Goal: Task Accomplishment & Management: Manage account settings

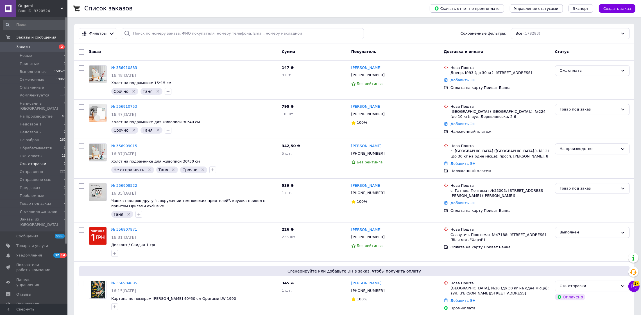
click at [44, 160] on li "Ож. отправки 7" at bounding box center [34, 164] width 69 height 8
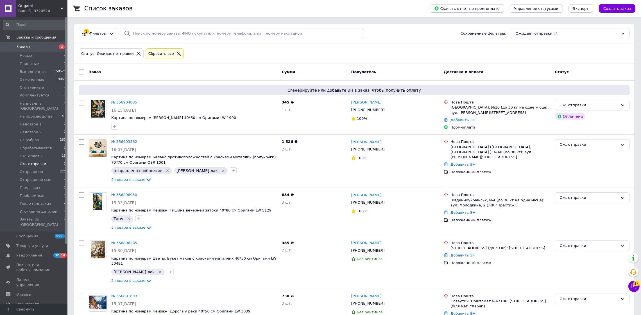
click at [83, 72] on input "checkbox" at bounding box center [82, 72] width 6 height 6
checkbox input "true"
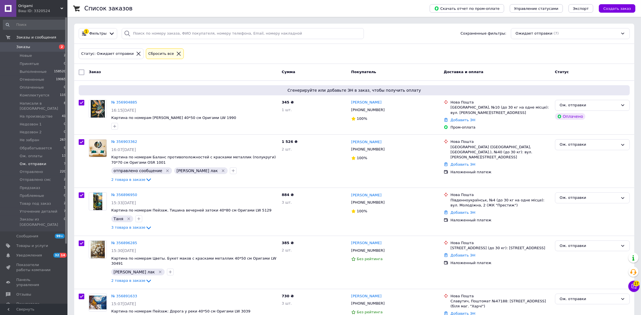
checkbox input "true"
click at [583, 6] on span "Экспорт" at bounding box center [581, 8] width 16 height 4
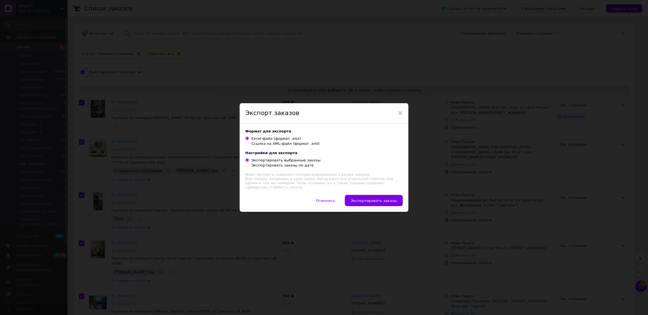
click at [262, 146] on div "Ссылка на XML-файл (формат .xml)" at bounding box center [285, 143] width 68 height 5
click at [249, 145] on input "Ссылка на XML-файл (формат .xml)" at bounding box center [247, 143] width 4 height 4
radio input "true"
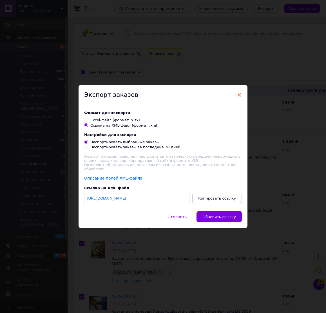
click at [240, 97] on span "×" at bounding box center [238, 95] width 5 height 10
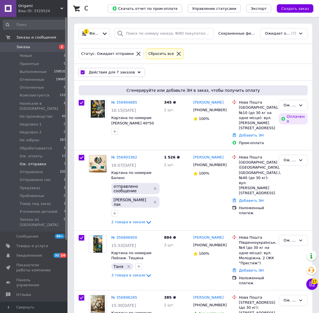
click at [33, 48] on span "Заказы" at bounding box center [34, 46] width 36 height 5
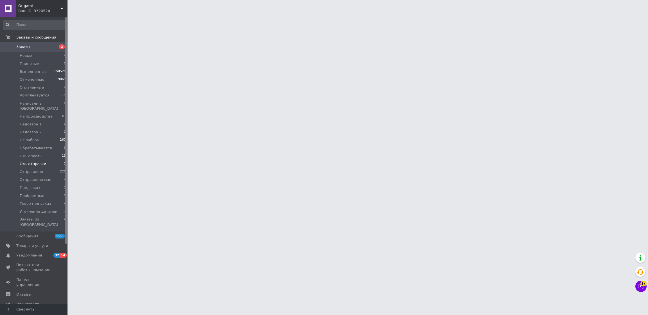
click at [40, 161] on span "Ож. отправки" at bounding box center [33, 163] width 26 height 5
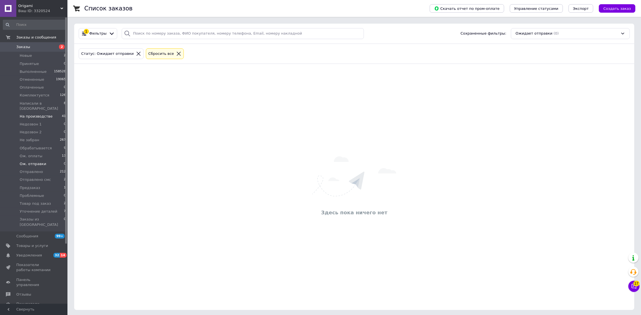
click at [43, 112] on li "На производстве 41" at bounding box center [34, 116] width 69 height 8
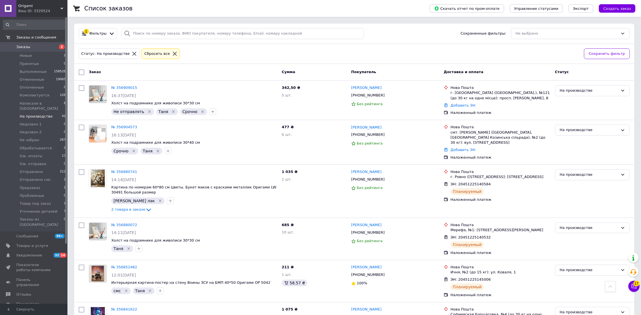
drag, startPoint x: 300, startPoint y: 213, endPoint x: 244, endPoint y: 35, distance: 186.6
click at [44, 160] on li "Ож. отправки 0" at bounding box center [34, 164] width 69 height 8
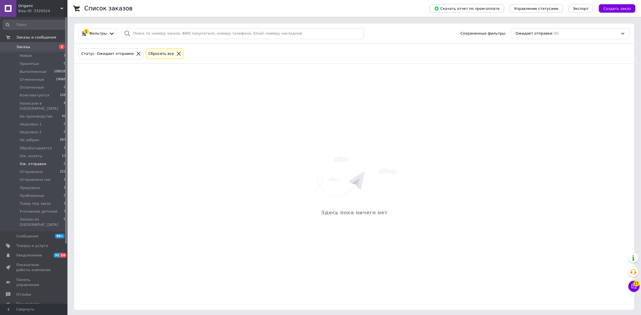
click at [30, 45] on span "Заказы" at bounding box center [34, 46] width 36 height 5
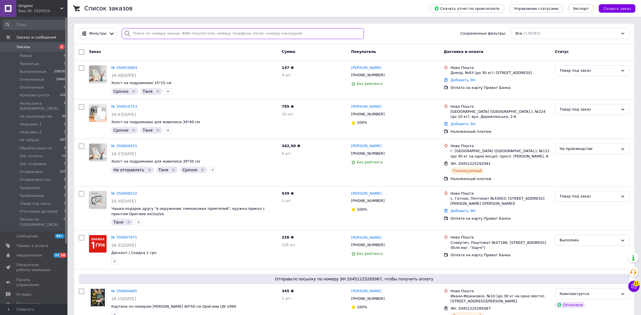
click at [207, 38] on input "search" at bounding box center [243, 33] width 243 height 11
paste input "356909015"
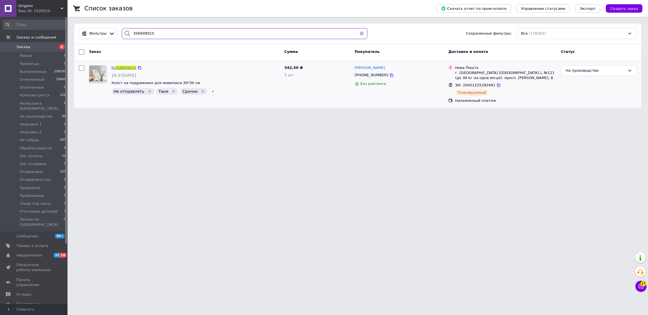
type input "356909015"
click at [126, 67] on span "356909015" at bounding box center [125, 68] width 21 height 4
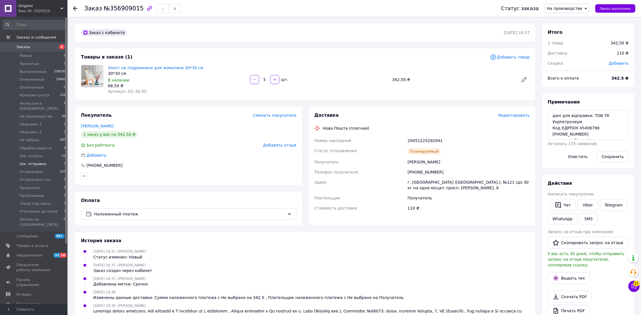
click at [48, 160] on li "Ож. отправки 0" at bounding box center [34, 164] width 69 height 8
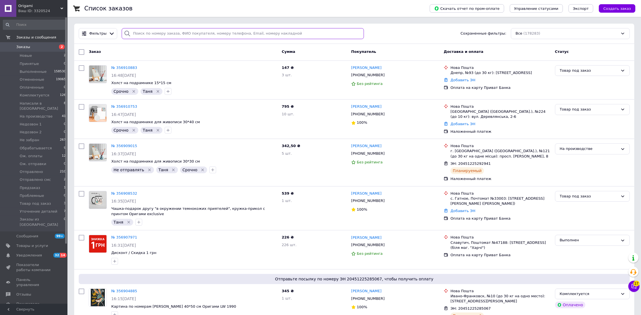
click at [139, 35] on input "search" at bounding box center [243, 33] width 243 height 11
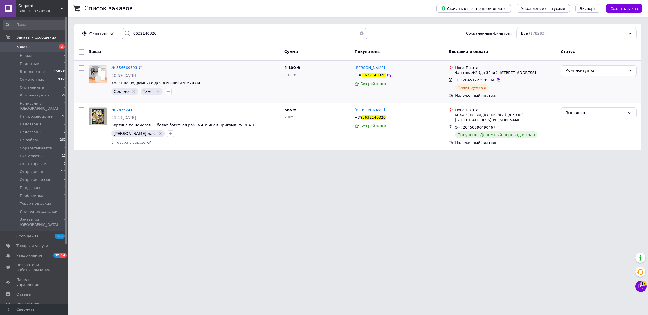
type input "0632140320"
click at [119, 63] on div "№ 356669593 10:59, 11.08.2025 Холст на подрамнике для живописи 50*70 см Срочно …" at bounding box center [195, 80] width 173 height 34
click at [121, 66] on span "№ 356669593" at bounding box center [124, 68] width 26 height 4
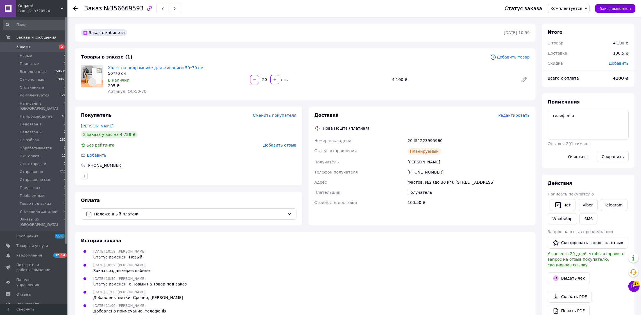
click at [517, 115] on span "Редактировать" at bounding box center [514, 115] width 31 height 4
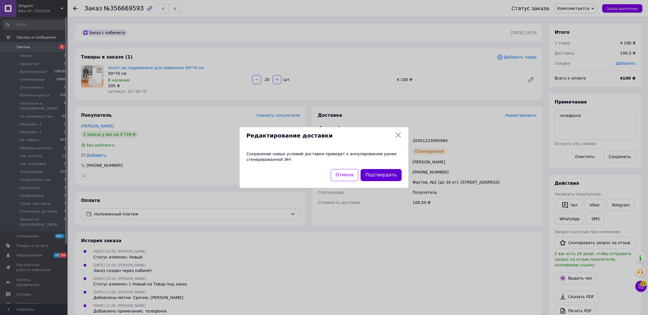
click at [382, 170] on button "Подтвердить" at bounding box center [380, 175] width 41 height 12
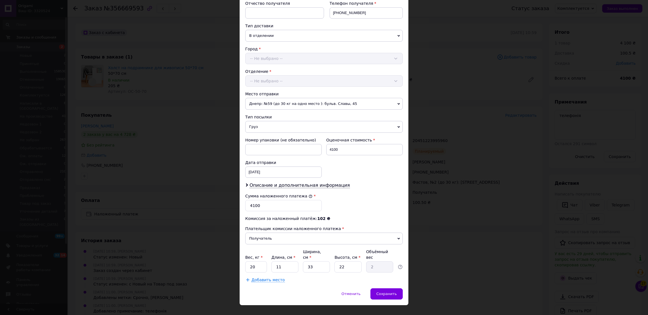
scroll to position [115, 0]
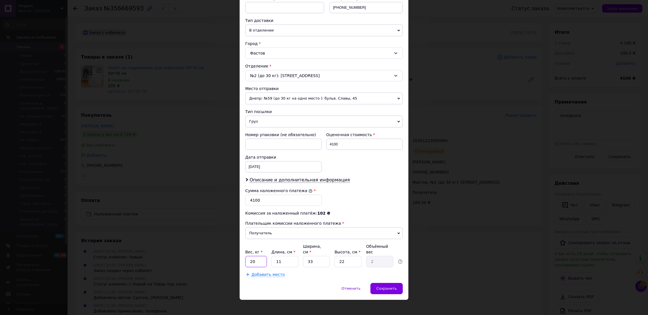
click at [260, 257] on input "20" at bounding box center [256, 261] width 22 height 11
type input "15"
type input "4"
type input "0.73"
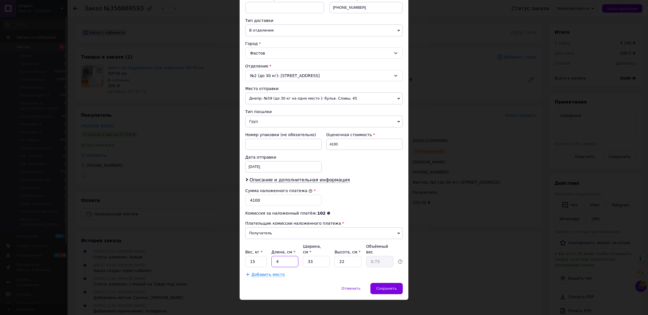
type input "40"
type input "7.26"
type input "40"
type input "8"
type input "1.76"
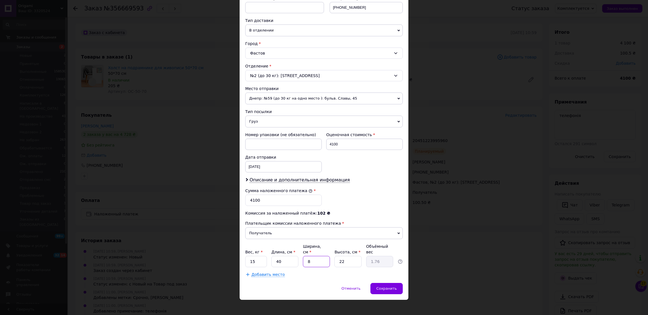
type input "80"
type input "17.6"
type input "8"
type input "1.76"
type input "7"
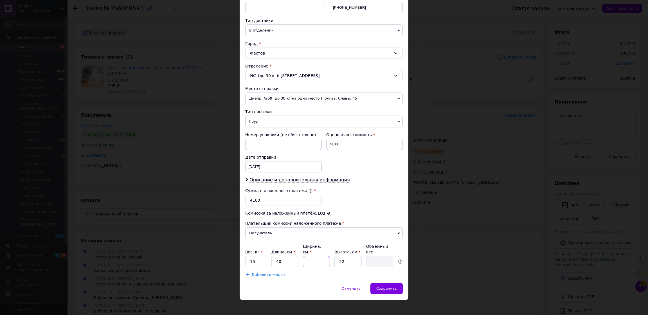
type input "1.54"
type input "70"
type input "15.4"
type input "70"
type input "2"
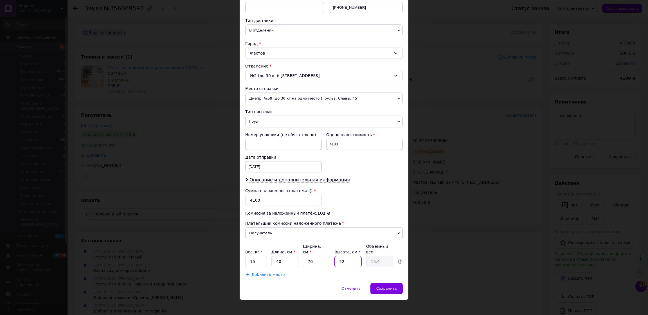
type input "1.4"
type input "20"
type input "14"
type input "20"
click at [260, 257] on input "15" at bounding box center [256, 261] width 22 height 11
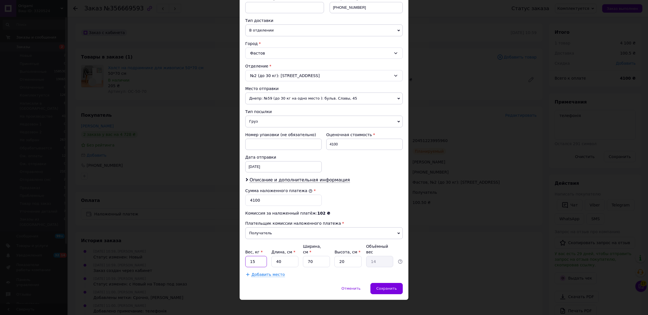
click at [260, 257] on input "15" at bounding box center [256, 261] width 22 height 11
type input "10"
click at [273, 272] on span "Добавить место" at bounding box center [267, 274] width 33 height 5
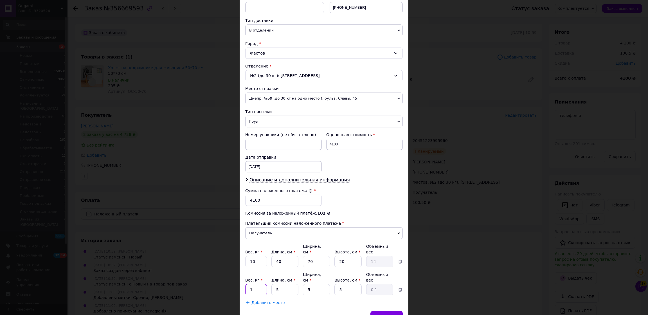
click at [251, 267] on input "1" at bounding box center [256, 261] width 22 height 11
type input "10"
type input "40"
type input "0.25"
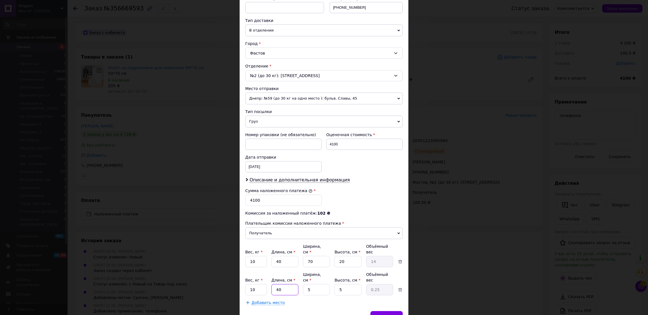
type input "40"
type input "7"
type input "0.35"
type input "70"
type input "3.5"
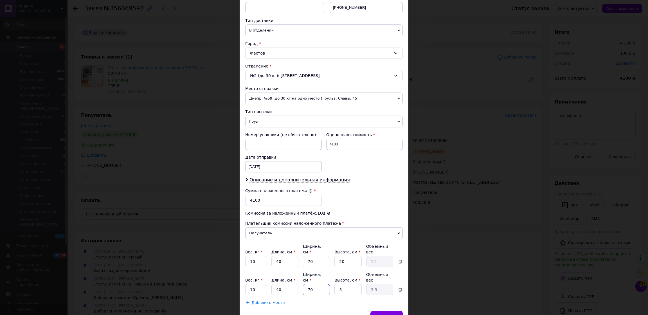
type input "70"
type input "2"
type input "1.4"
type input "20"
type input "14"
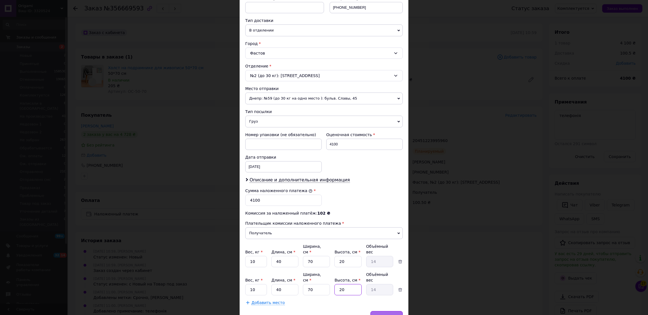
type input "20"
click at [391, 311] on div "Отменить   Сохранить" at bounding box center [324, 319] width 169 height 17
click at [391, 314] on span "Сохранить" at bounding box center [386, 316] width 21 height 4
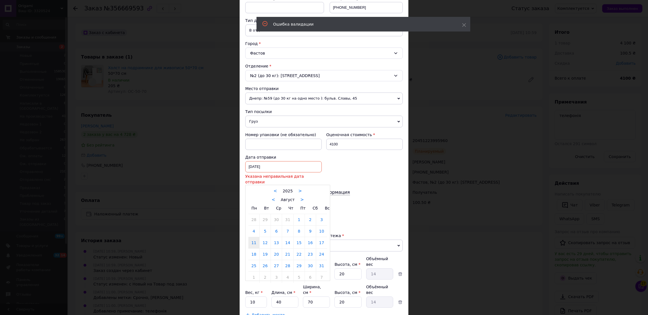
click at [273, 164] on div "11.08.2025 < 2025 > < Август > Пн Вт Ср Чт Пт Сб Вс 28 29 30 31 1 2 3 4 5 6 7 8…" at bounding box center [283, 166] width 76 height 11
click at [282, 260] on link "28" at bounding box center [287, 265] width 11 height 11
type input "28.08.2025"
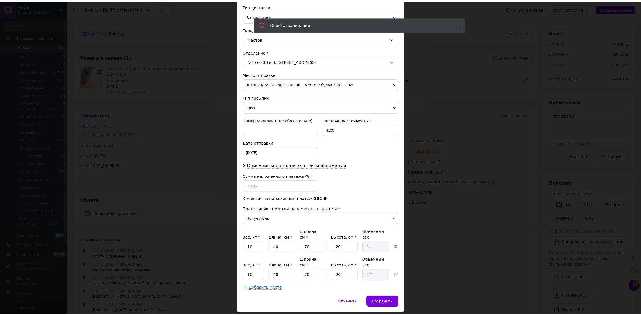
scroll to position [138, 0]
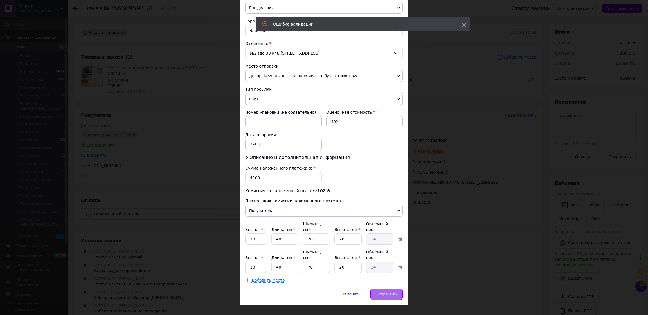
click at [388, 292] on span "Сохранить" at bounding box center [386, 294] width 21 height 4
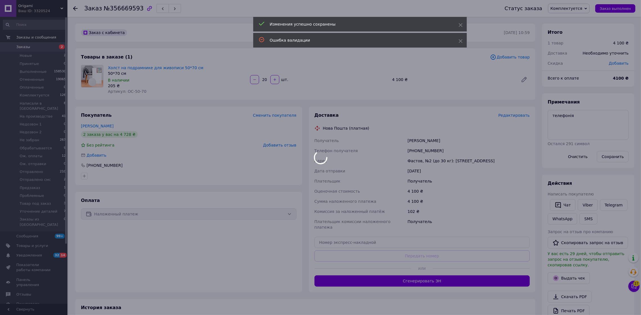
click at [468, 200] on div at bounding box center [320, 157] width 641 height 315
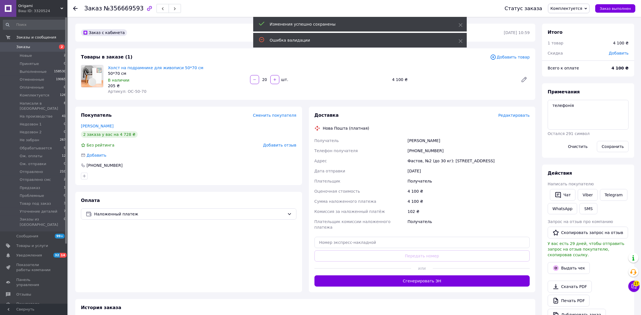
scroll to position [2, 0]
drag, startPoint x: 431, startPoint y: 272, endPoint x: 436, endPoint y: 274, distance: 5.3
click at [431, 275] on button "Сгенерировать ЭН" at bounding box center [423, 280] width 216 height 11
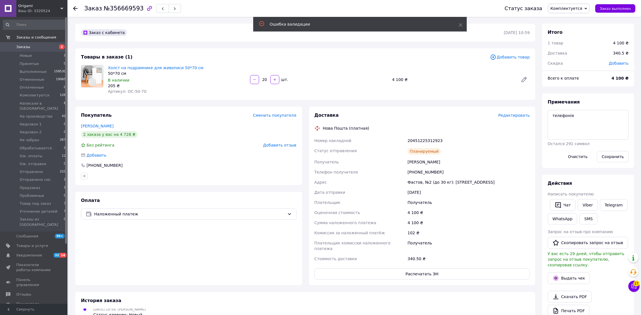
scroll to position [16, 0]
click at [428, 268] on button "Распечатать ЭН" at bounding box center [423, 273] width 216 height 11
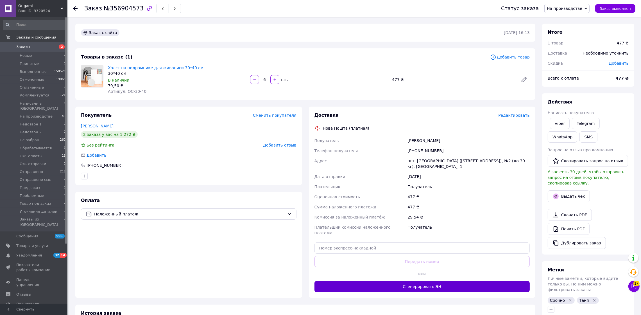
click at [431, 283] on button "Сгенерировать ЭН" at bounding box center [423, 286] width 216 height 11
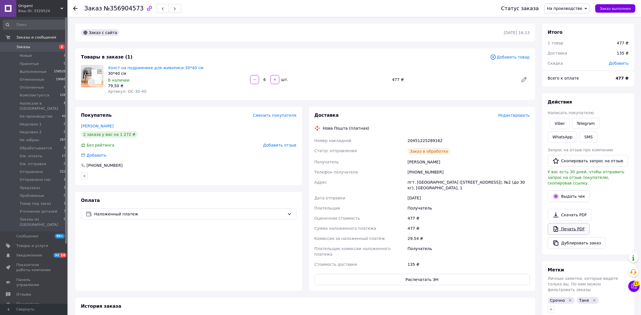
click at [573, 223] on link "Печать PDF" at bounding box center [569, 229] width 42 height 12
click at [410, 277] on button "Распечатать ЭН" at bounding box center [423, 279] width 216 height 11
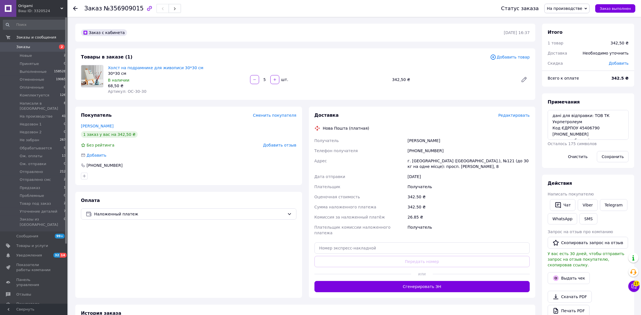
click at [261, 24] on div "Заказ с кабинета [DATE] 16:37" at bounding box center [305, 33] width 460 height 18
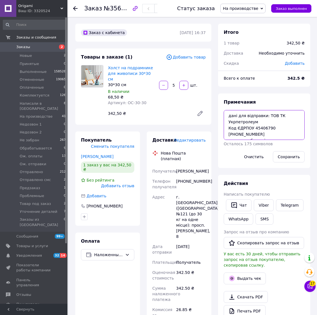
click at [261, 128] on textarea "дані для відправки: ТОВ ТК Укрпетролеум Код ЄДРПОУ 45406790 [PHONE_NUMBER] опла…" at bounding box center [264, 125] width 81 height 30
click at [183, 166] on div "[PERSON_NAME]" at bounding box center [191, 171] width 32 height 10
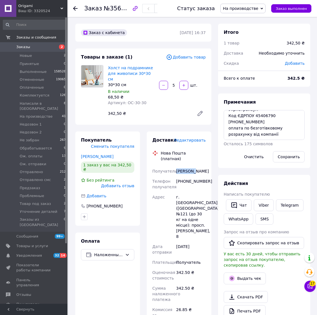
click at [183, 166] on div "[PERSON_NAME]" at bounding box center [191, 171] width 32 height 10
copy div "[PERSON_NAME]"
click at [188, 166] on div "[PERSON_NAME]" at bounding box center [191, 171] width 32 height 10
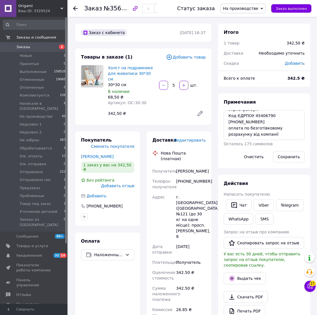
copy div "[PERSON_NAME]"
click at [182, 192] on div "г. [GEOGRAPHIC_DATA] ([GEOGRAPHIC_DATA].), №121 (до 30 кг на одне місце): просп…" at bounding box center [191, 216] width 32 height 49
copy div "[GEOGRAPHIC_DATA]"
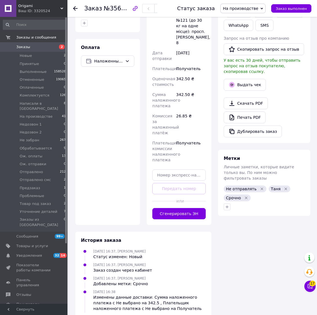
scroll to position [211, 0]
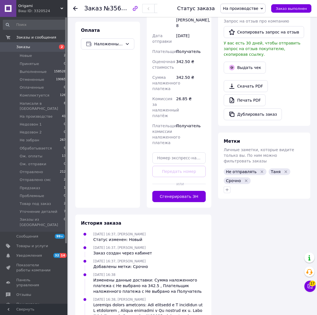
click at [180, 163] on div "Доставка Редактировать Нова Пошта (платная) Получатель [PERSON_NAME] Телефон по…" at bounding box center [178, 64] width 53 height 276
drag, startPoint x: 179, startPoint y: 151, endPoint x: 179, endPoint y: 160, distance: 9.3
click at [179, 152] on div "Доставка Редактировать Нова Пошта (платная) Получатель [PERSON_NAME] Телефон по…" at bounding box center [178, 64] width 53 height 276
click at [179, 160] on div "Доставка Редактировать Нова Пошта (платная) Получатель [PERSON_NAME] Телефон по…" at bounding box center [178, 64] width 53 height 276
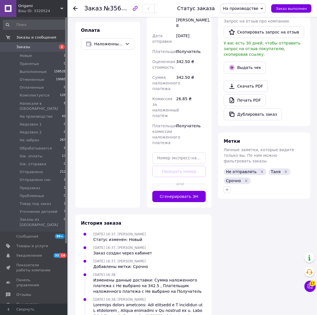
click at [179, 160] on div "Доставка Редактировать Нова Пошта (платная) Получатель [PERSON_NAME] Телефон по…" at bounding box center [178, 64] width 53 height 276
click at [179, 159] on div "Доставка Редактировать Нова Пошта (платная) Получатель [PERSON_NAME] Телефон по…" at bounding box center [178, 64] width 53 height 276
click at [181, 152] on input "text" at bounding box center [178, 157] width 53 height 11
paste input "20451225292941"
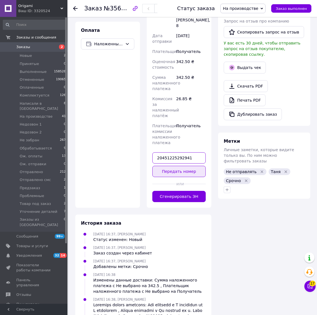
type input "20451225292941"
click at [185, 166] on button "Передать номер" at bounding box center [178, 171] width 53 height 11
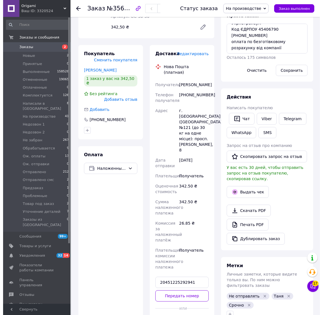
scroll to position [70, 0]
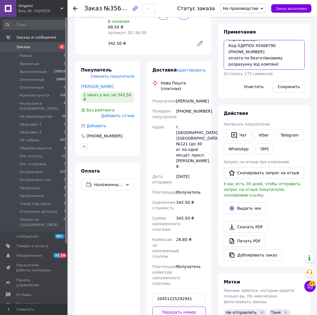
drag, startPoint x: 256, startPoint y: 51, endPoint x: 227, endPoint y: 51, distance: 28.4
click at [227, 51] on textarea "дані для відправки: ТОВ ТК Укрпетролеум Код ЄДРПОУ 45406790 [PHONE_NUMBER] опла…" at bounding box center [264, 55] width 81 height 30
click at [195, 61] on div "Доставка Редактировать Нова Пошта (платная) Получатель [PERSON_NAME] Телефон по…" at bounding box center [179, 204] width 65 height 287
click at [195, 68] on span "Редактировать" at bounding box center [189, 70] width 31 height 4
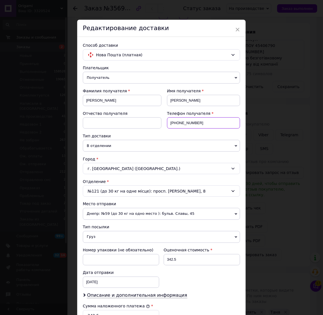
drag, startPoint x: 199, startPoint y: 124, endPoint x: 176, endPoint y: 128, distance: 22.6
click at [176, 128] on input "[PHONE_NUMBER]" at bounding box center [203, 122] width 73 height 11
paste input "[PHONE_NUMBER]"
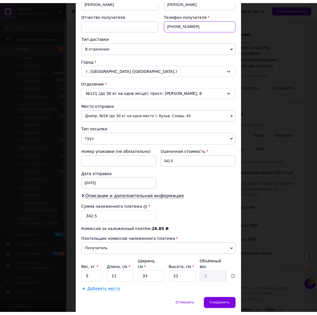
scroll to position [116, 0]
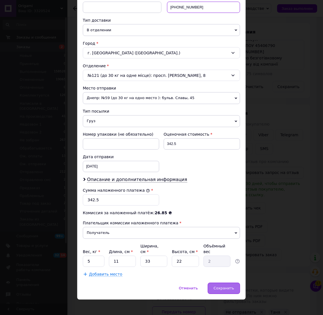
type input "[PHONE_NUMBER]"
click at [223, 289] on div "Сохранить" at bounding box center [224, 288] width 32 height 11
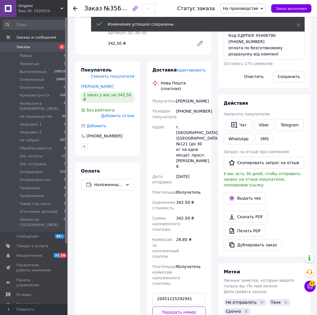
scroll to position [57, 0]
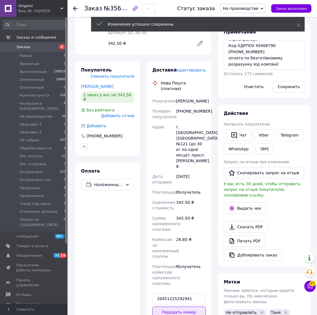
click at [190, 306] on button "Передать номер" at bounding box center [178, 311] width 53 height 11
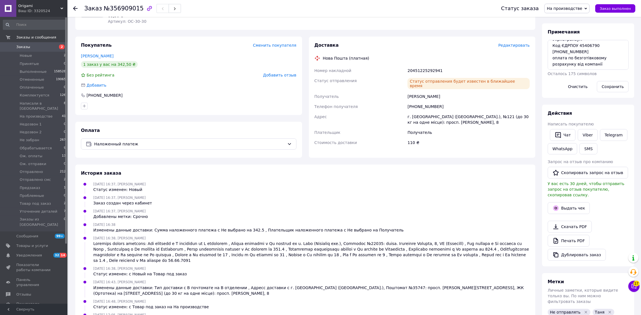
scroll to position [0, 0]
click at [568, 235] on link "Печать PDF" at bounding box center [569, 241] width 42 height 12
